Goal: Information Seeking & Learning: Learn about a topic

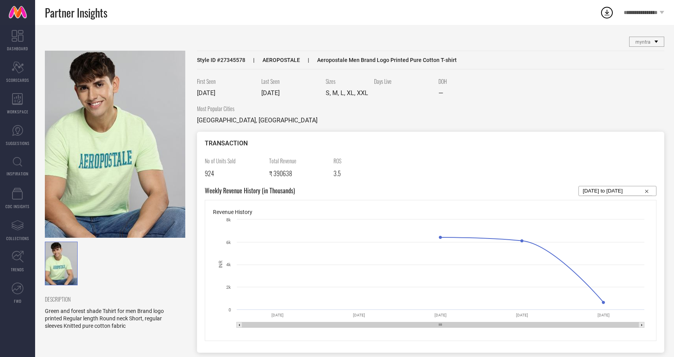
scroll to position [563, 0]
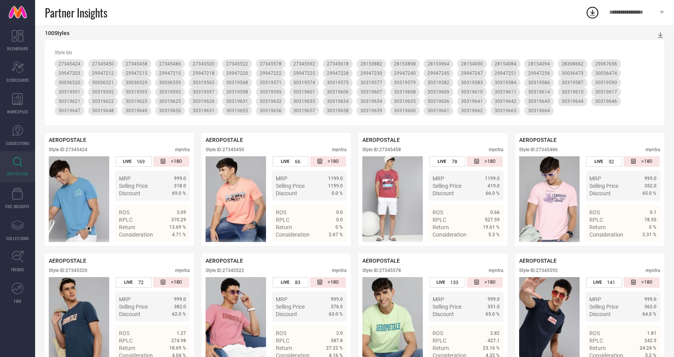
scroll to position [154, 0]
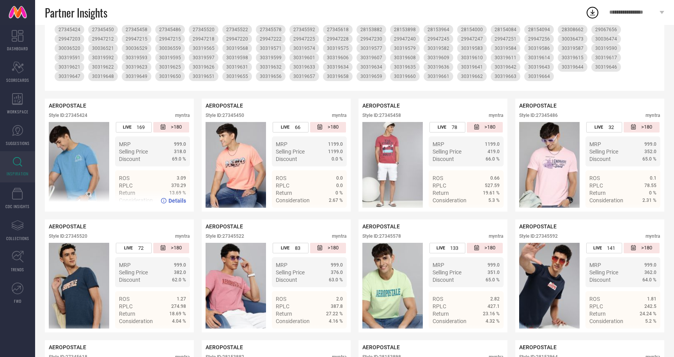
click at [176, 199] on span "Details" at bounding box center [178, 201] width 18 height 6
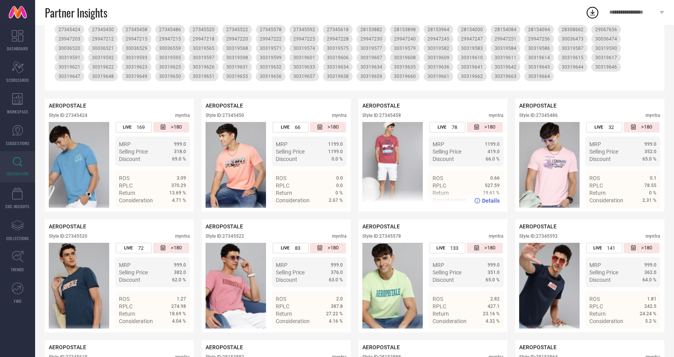
click at [490, 201] on span "Details" at bounding box center [491, 201] width 18 height 6
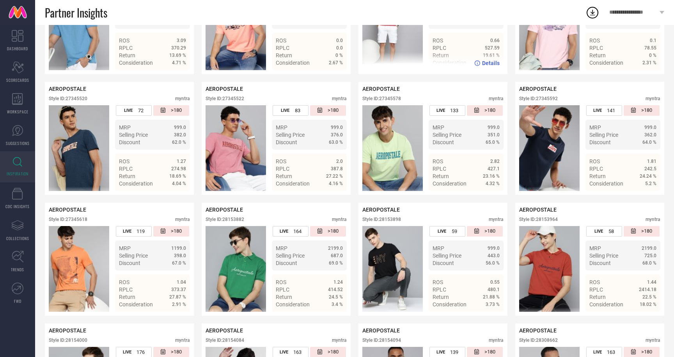
scroll to position [302, 0]
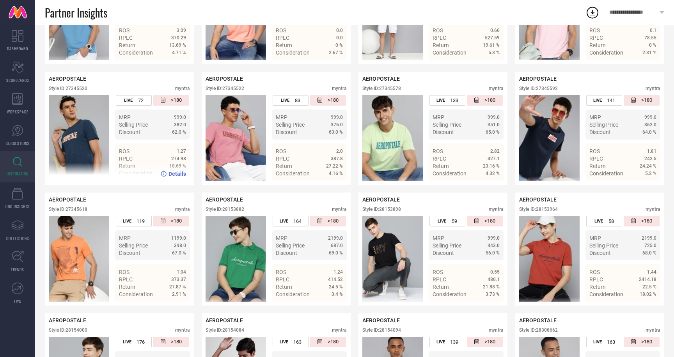
click at [176, 174] on span "Details" at bounding box center [178, 174] width 18 height 6
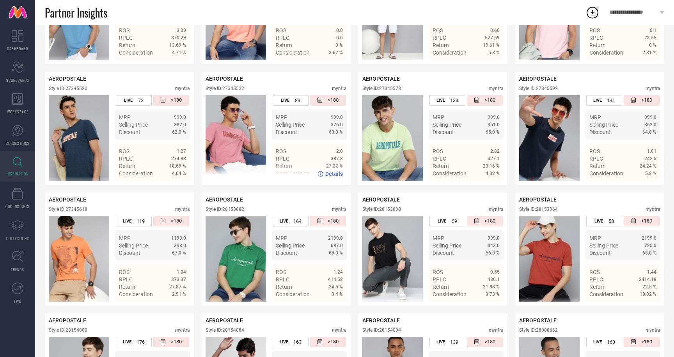
click at [334, 173] on span "Details" at bounding box center [334, 174] width 18 height 6
click at [334, 176] on span "Details" at bounding box center [334, 174] width 18 height 6
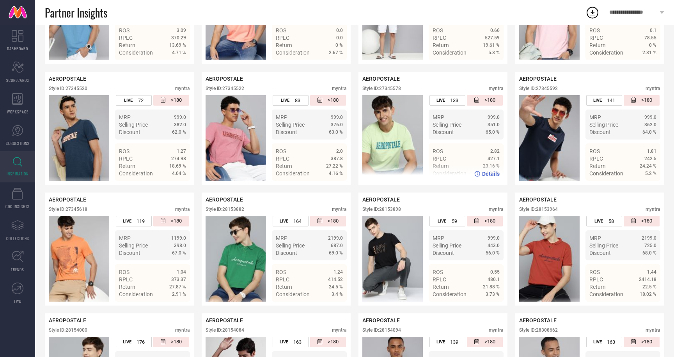
click at [490, 175] on span "Details" at bounding box center [491, 174] width 18 height 6
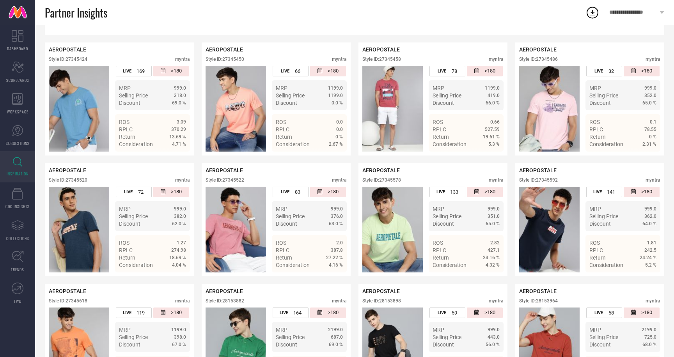
scroll to position [212, 0]
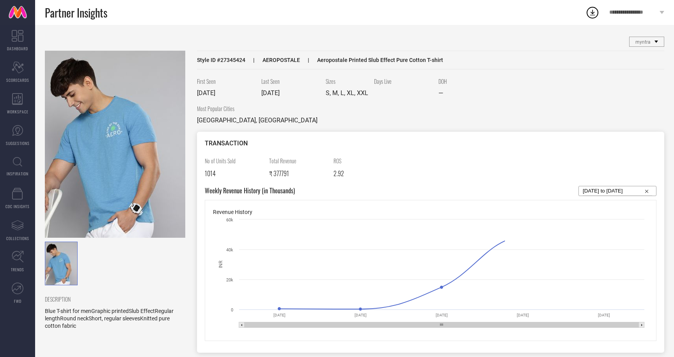
click at [110, 126] on img at bounding box center [115, 144] width 140 height 187
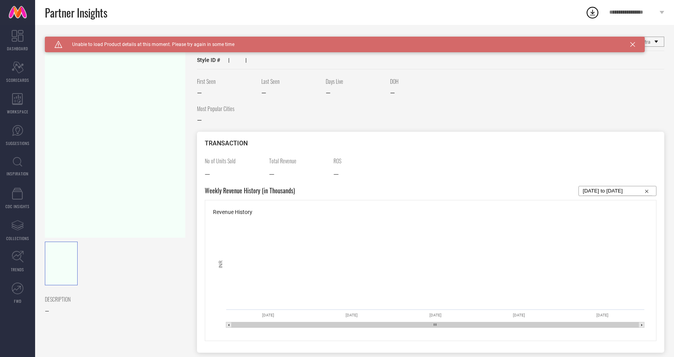
click at [123, 103] on div at bounding box center [115, 144] width 140 height 187
